Goal: Task Accomplishment & Management: Complete application form

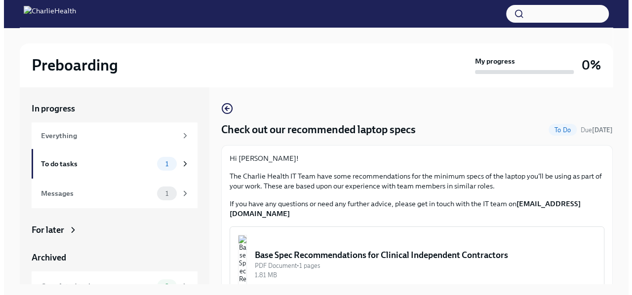
scroll to position [17, 0]
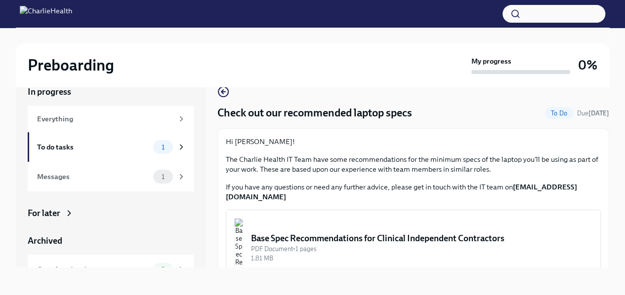
click at [348, 233] on div "Base Spec Recommendations for Clinical Independent Contractors" at bounding box center [421, 239] width 341 height 12
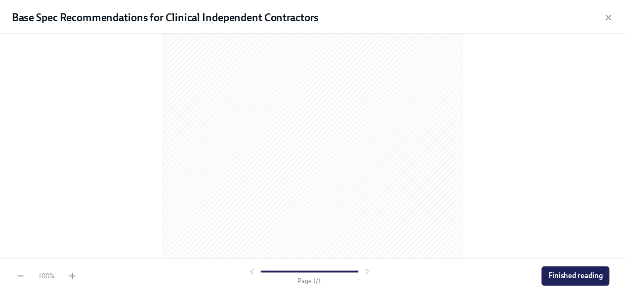
scroll to position [167, 0]
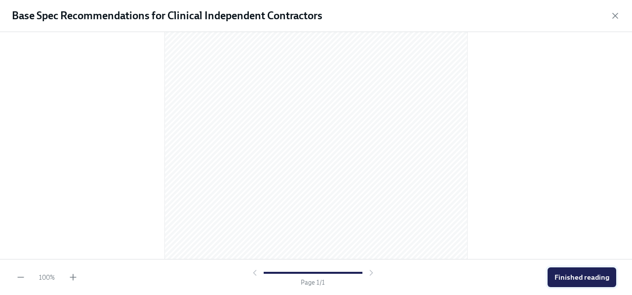
click at [582, 287] on button "Finished reading" at bounding box center [582, 278] width 69 height 20
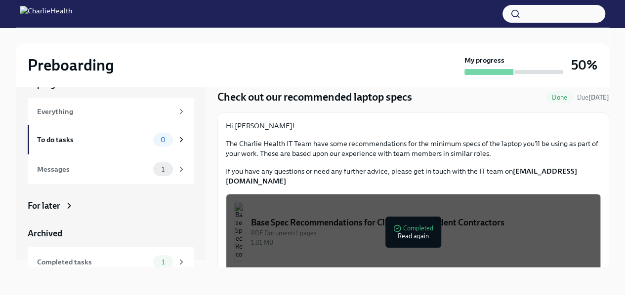
scroll to position [7, 0]
click at [136, 169] on div "Messages" at bounding box center [93, 169] width 112 height 11
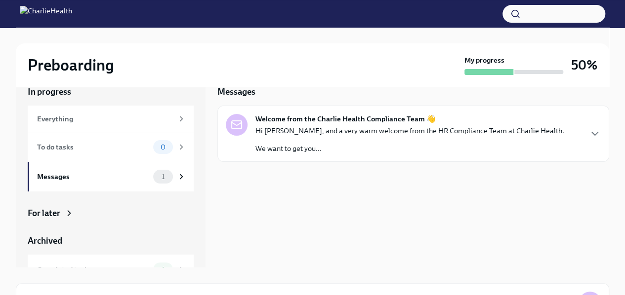
click at [439, 139] on div "Hi [PERSON_NAME], and a very warm welcome from the HR Compliance Team at Charli…" at bounding box center [409, 140] width 309 height 28
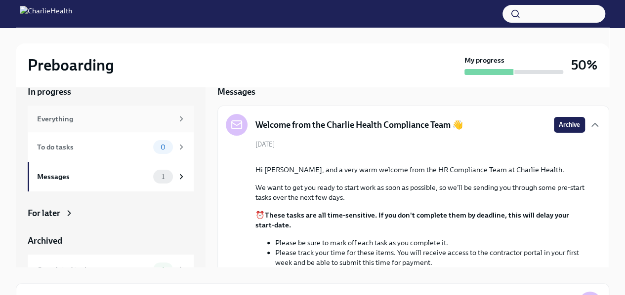
click at [146, 127] on div "Everything" at bounding box center [111, 119] width 166 height 27
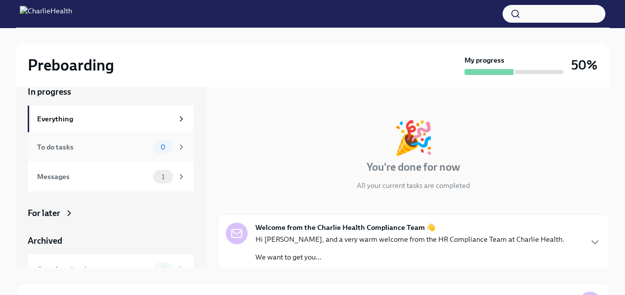
click at [155, 146] on span "0" at bounding box center [163, 147] width 17 height 7
